Goal: Task Accomplishment & Management: Manage account settings

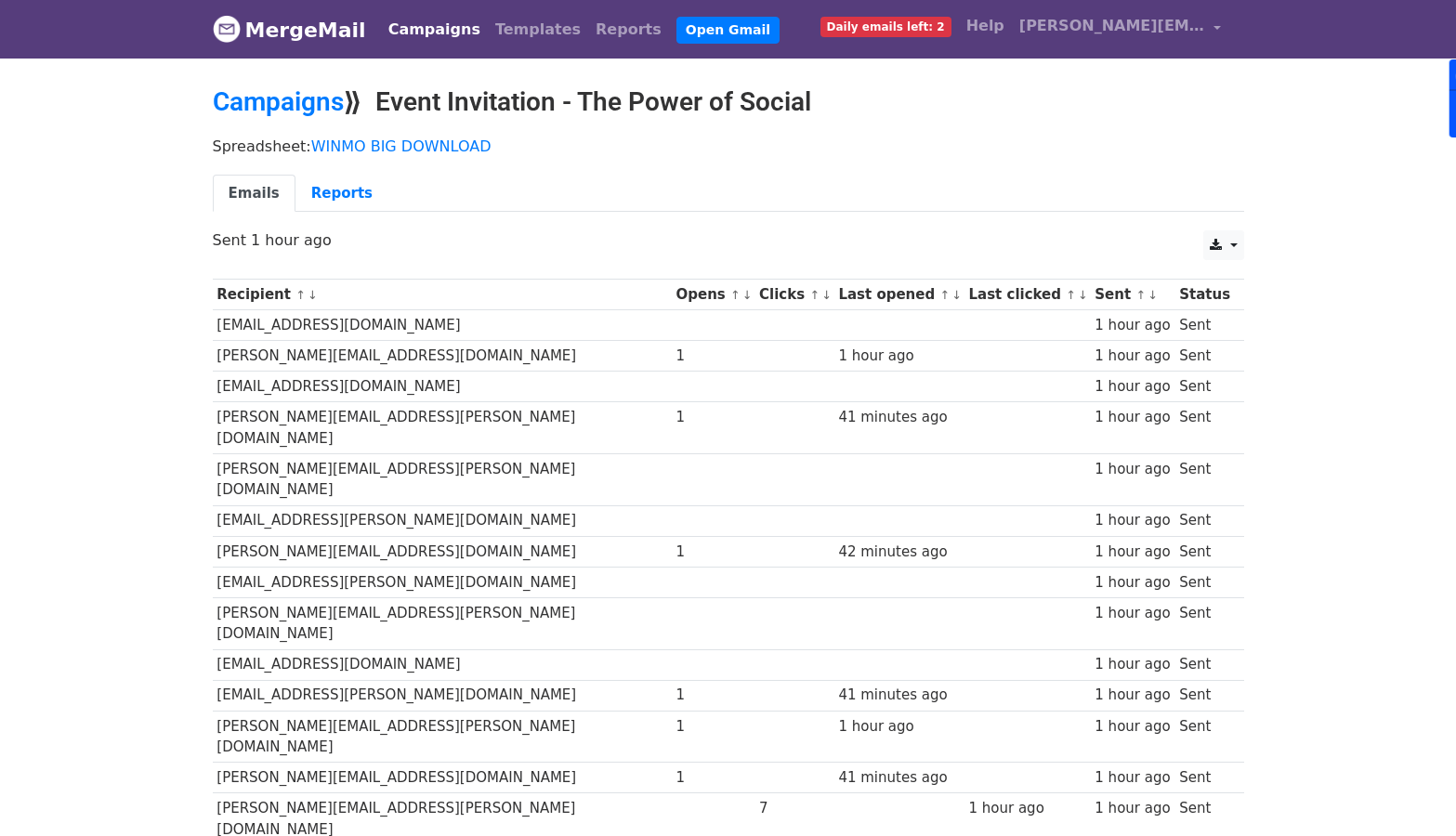
click at [743, 299] on link "↓" at bounding box center [747, 295] width 11 height 14
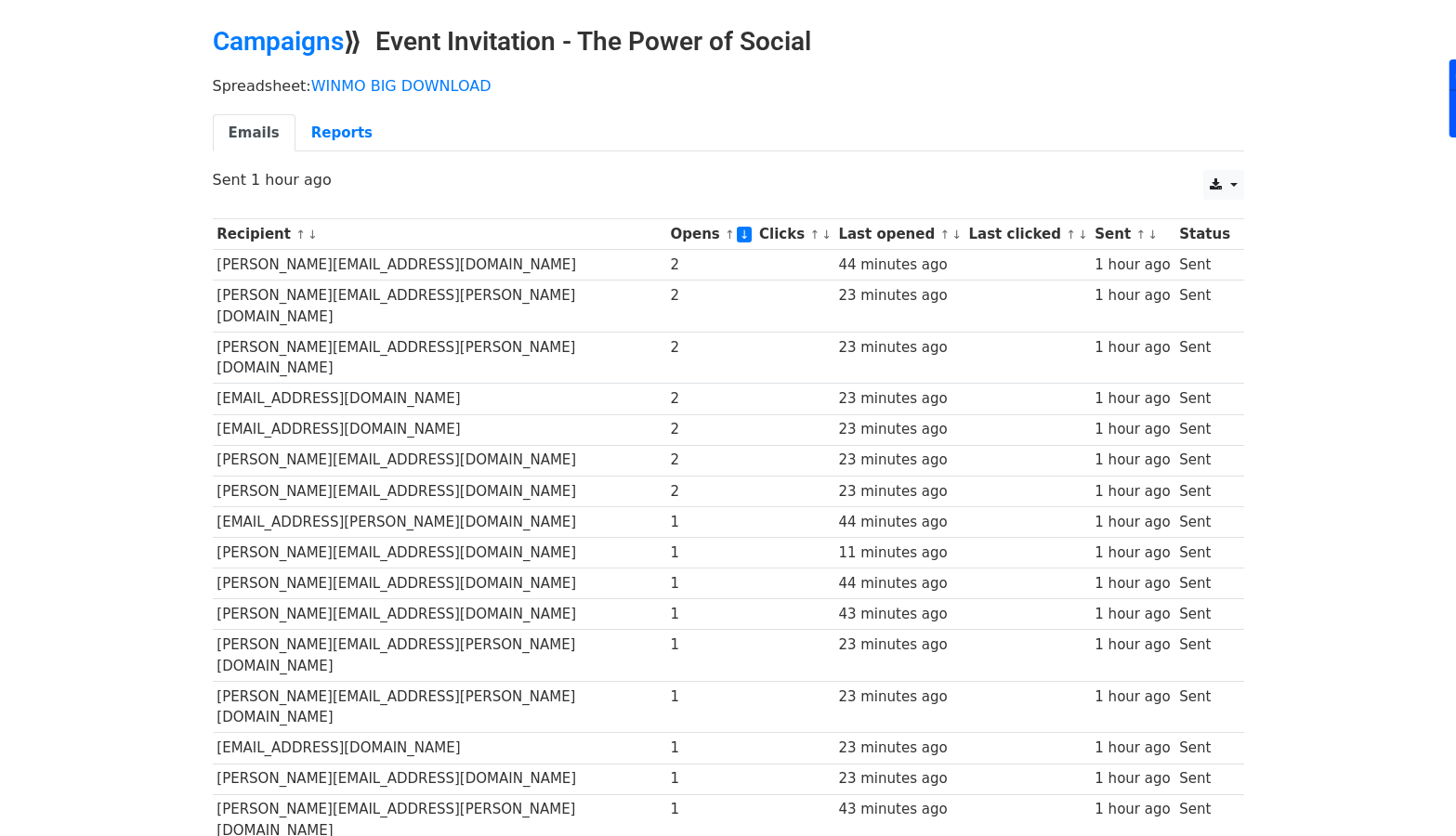
scroll to position [66, 0]
